Goal: Task Accomplishment & Management: Use online tool/utility

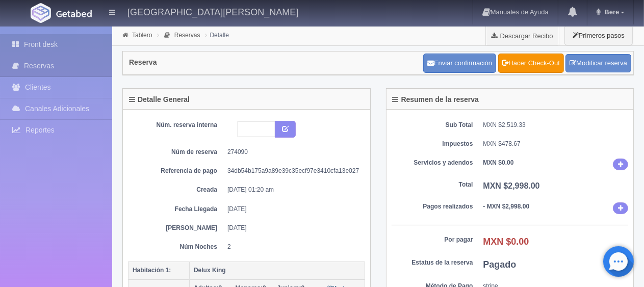
click at [71, 45] on link "Front desk" at bounding box center [56, 44] width 112 height 21
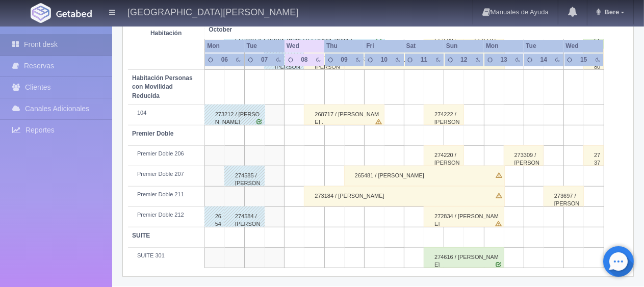
scroll to position [441, 0]
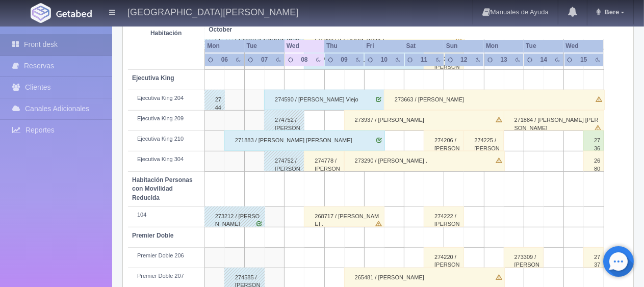
click at [322, 160] on div "274778 / [PERSON_NAME]" at bounding box center [324, 161] width 40 height 20
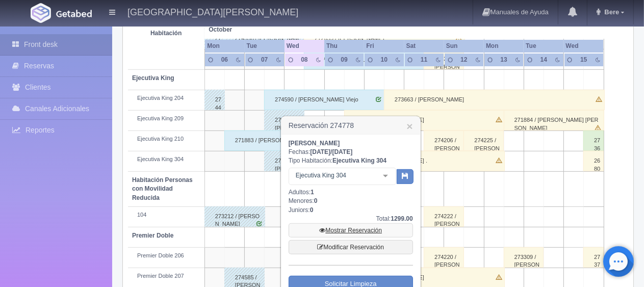
click at [342, 225] on link "Mostrar Reservación" at bounding box center [350, 230] width 124 height 14
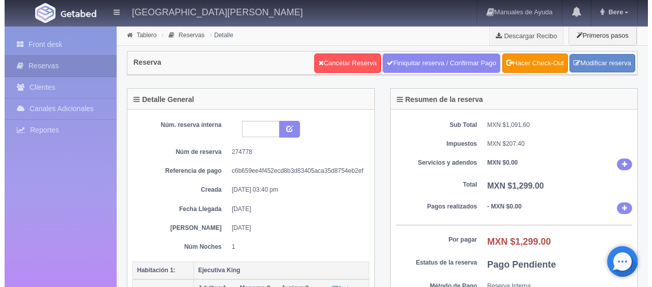
scroll to position [204, 0]
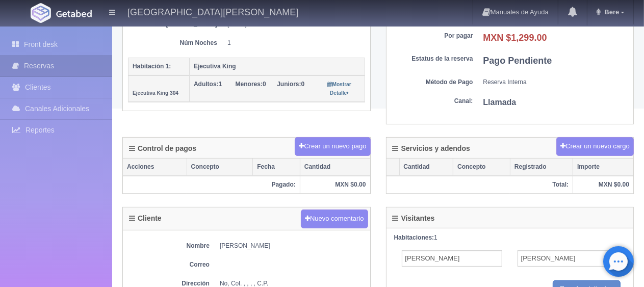
click at [339, 134] on div "Detalle General Núm. reserva interna Núm de reserva 274778 Referencia de pago c…" at bounding box center [378, 10] width 527 height 253
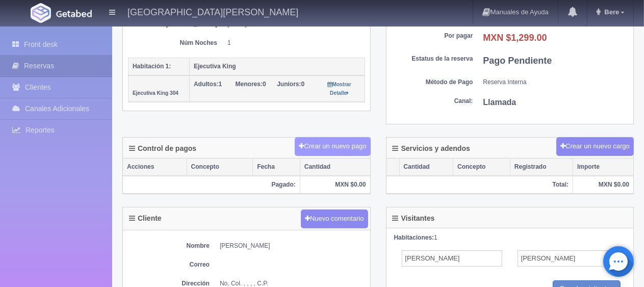
click at [339, 138] on button "Crear un nuevo pago" at bounding box center [332, 146] width 75 height 19
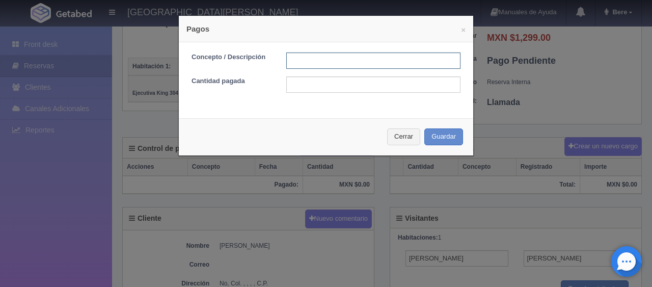
click at [349, 56] on input "text" at bounding box center [373, 61] width 174 height 16
type input "Total Tarjeta"
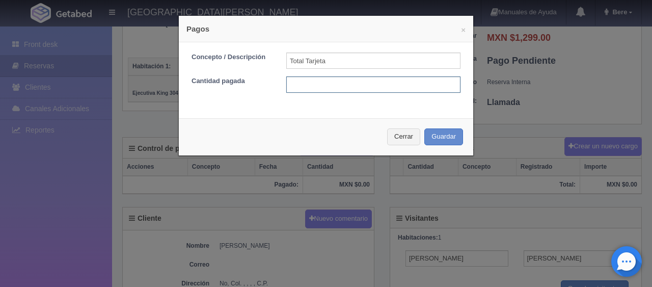
click at [355, 84] on input "text" at bounding box center [373, 84] width 174 height 16
type input "1299"
drag, startPoint x: 313, startPoint y: 87, endPoint x: 363, endPoint y: 91, distance: 49.6
click at [313, 87] on input "1299" at bounding box center [373, 84] width 174 height 16
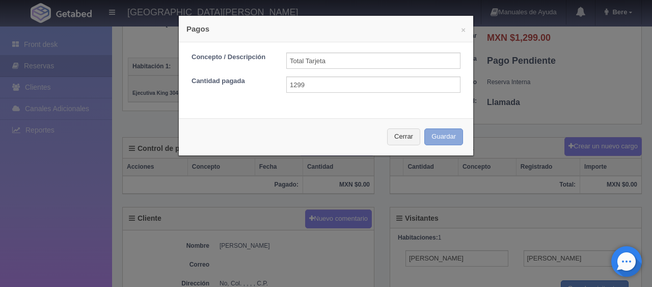
click at [448, 142] on button "Guardar" at bounding box center [444, 136] width 39 height 17
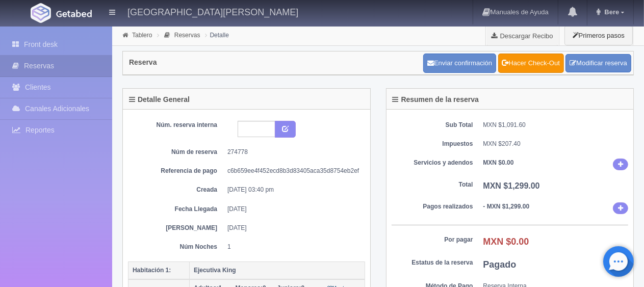
click at [471, 164] on dt "Servicios y adendos" at bounding box center [432, 163] width 82 height 9
click at [27, 39] on link "Front desk" at bounding box center [56, 44] width 112 height 21
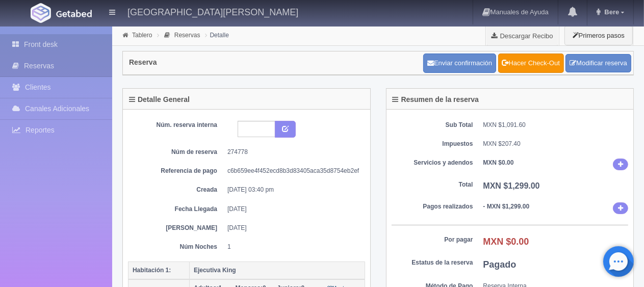
click at [27, 39] on link "Front desk" at bounding box center [56, 44] width 112 height 21
click at [27, 38] on link "Front desk" at bounding box center [56, 44] width 112 height 21
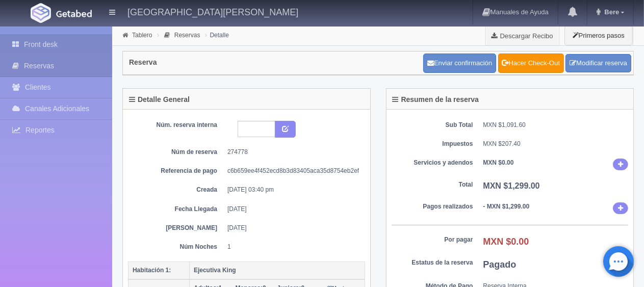
click at [27, 38] on link "Front desk" at bounding box center [56, 44] width 112 height 21
click at [518, 170] on div "Sub Total MXN $1,091.60 Impuestos MXN $207.40 Servicios y adendos MXN $0.00 Tot…" at bounding box center [509, 219] width 247 height 219
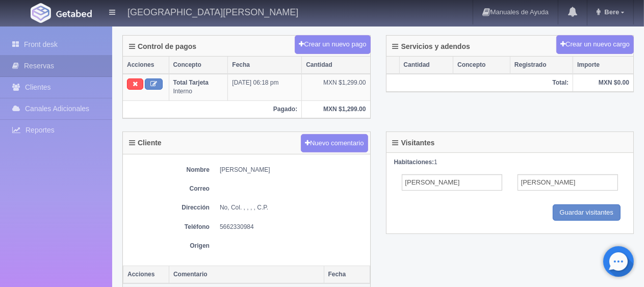
click at [47, 32] on div "Front desk Reservas Clientes Canales Adicionales Channex Reportes Reporte del d…" at bounding box center [56, 170] width 112 height 287
click at [47, 36] on link "Front desk" at bounding box center [56, 44] width 112 height 21
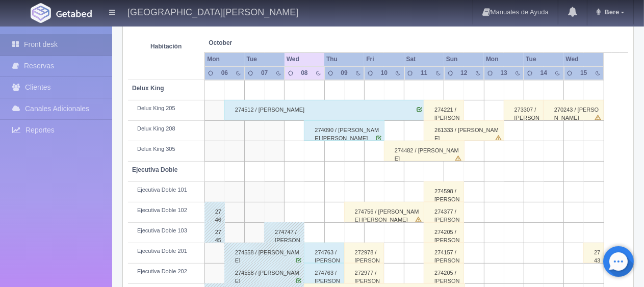
scroll to position [492, 0]
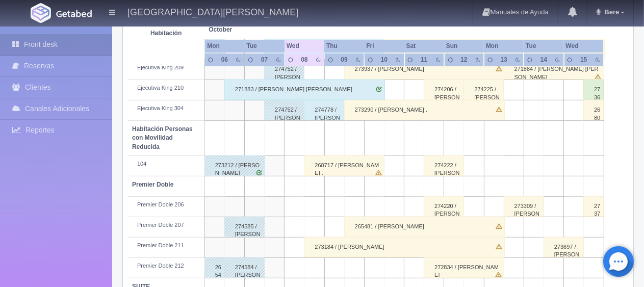
click at [347, 165] on div "268717 / [PERSON_NAME] ." at bounding box center [344, 165] width 81 height 20
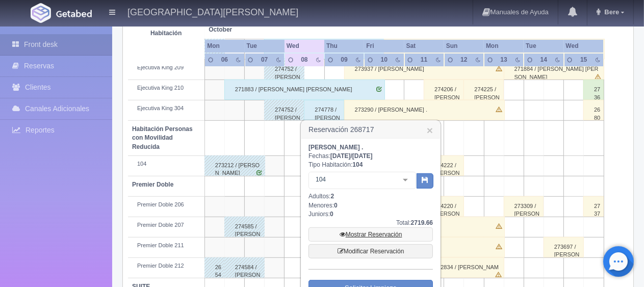
click at [383, 231] on link "Mostrar Reservación" at bounding box center [370, 234] width 124 height 14
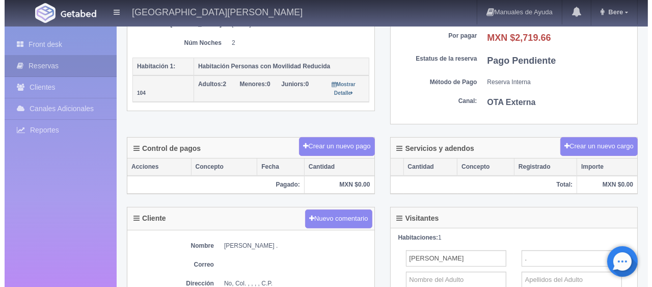
scroll to position [204, 0]
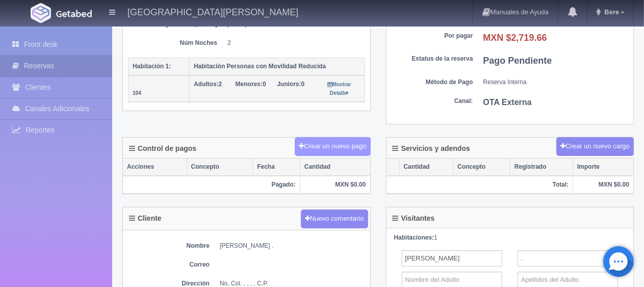
click at [340, 142] on button "Crear un nuevo pago" at bounding box center [332, 146] width 75 height 19
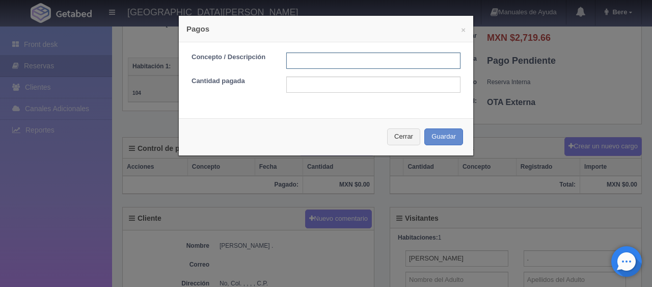
click at [365, 63] on input "text" at bounding box center [373, 61] width 174 height 16
type input "Total Tarjeta"
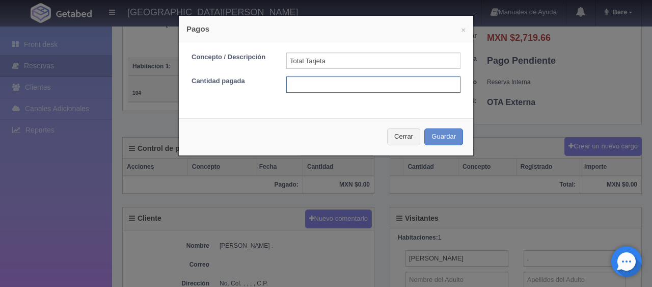
click at [351, 85] on input "text" at bounding box center [373, 84] width 174 height 16
type input "2719.66"
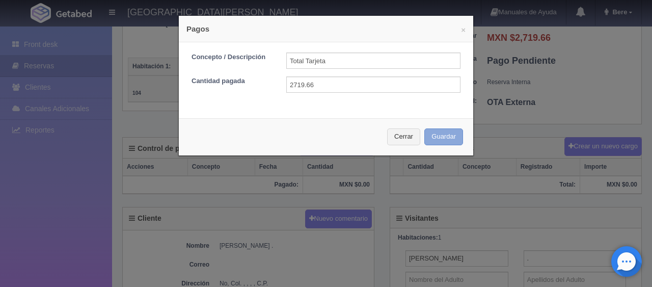
click at [428, 137] on button "Guardar" at bounding box center [444, 136] width 39 height 17
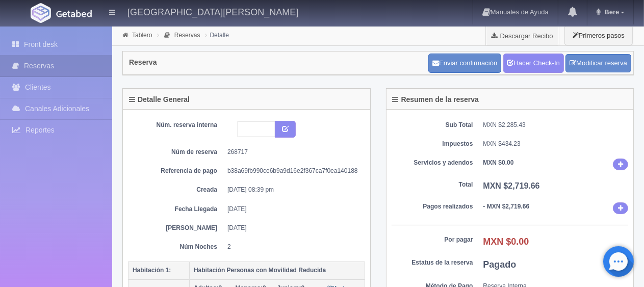
click at [517, 74] on div "Enviar confirmación Hacer Check-In Modificar reserva" at bounding box center [530, 62] width 208 height 25
click at [520, 66] on link "Hacer Check-In" at bounding box center [533, 63] width 61 height 19
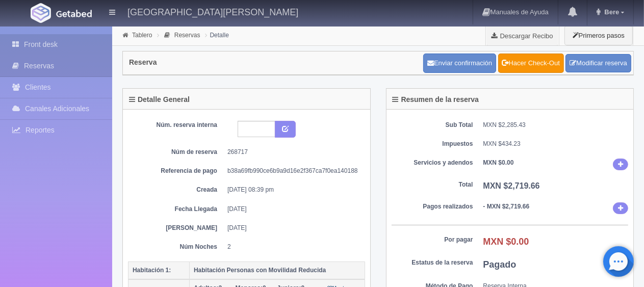
click at [69, 49] on link "Front desk" at bounding box center [56, 44] width 112 height 21
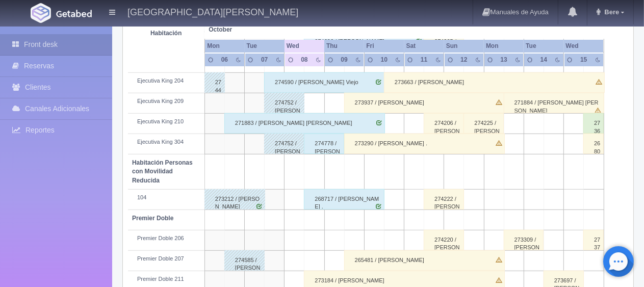
scroll to position [543, 0]
